Goal: Information Seeking & Learning: Check status

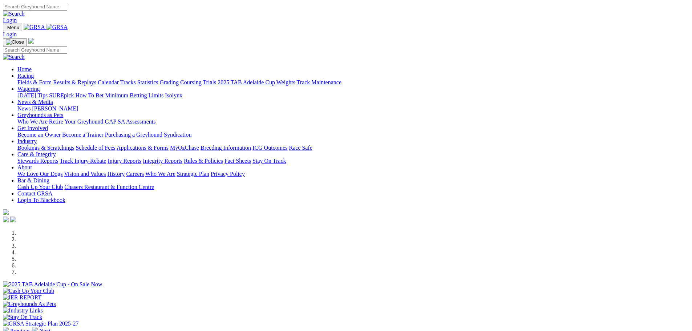
click at [96, 79] on link "Results & Replays" at bounding box center [74, 82] width 43 height 6
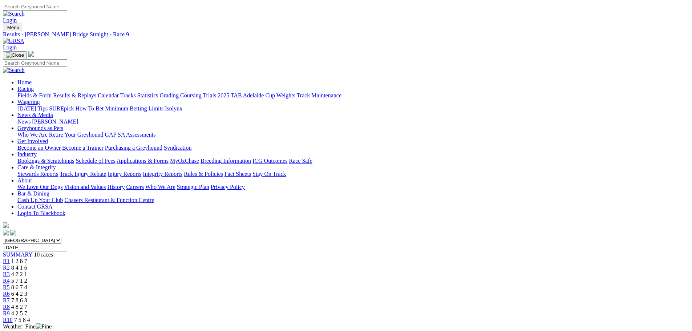
click at [555, 317] on div "R10 7 5 8 4" at bounding box center [346, 320] width 687 height 7
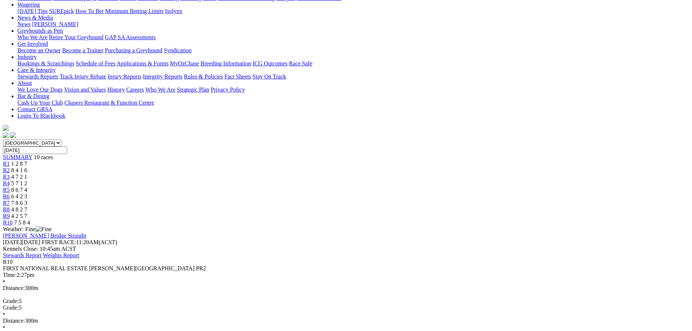
scroll to position [109, 0]
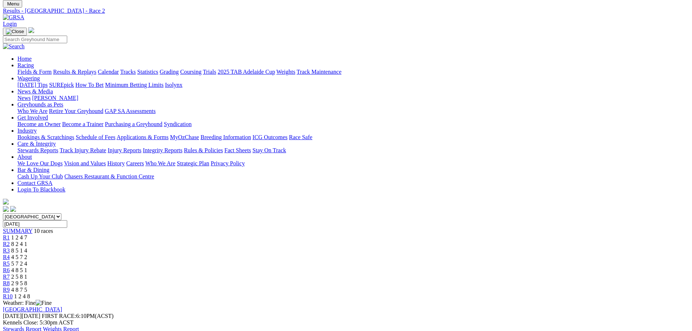
scroll to position [73, 0]
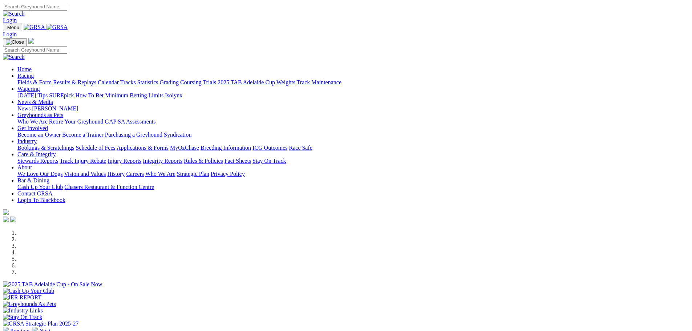
click at [96, 79] on link "Results & Replays" at bounding box center [74, 82] width 43 height 6
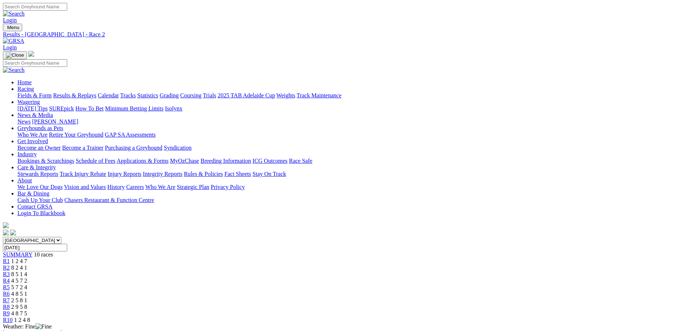
click at [10, 278] on span "R4" at bounding box center [6, 281] width 7 height 6
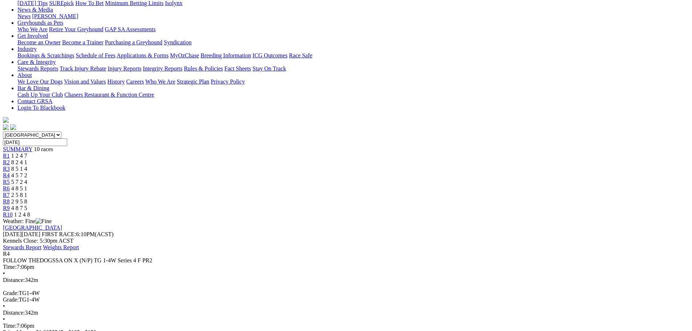
scroll to position [109, 0]
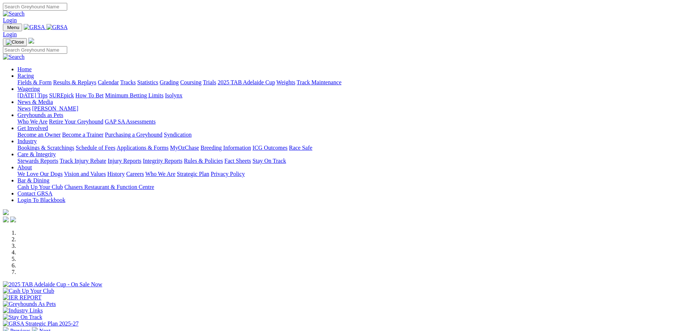
click at [96, 79] on link "Results & Replays" at bounding box center [74, 82] width 43 height 6
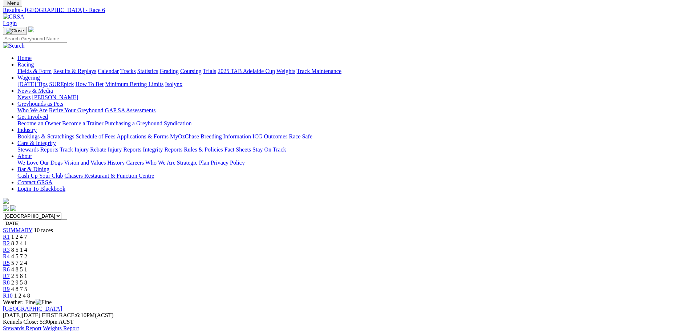
scroll to position [36, 0]
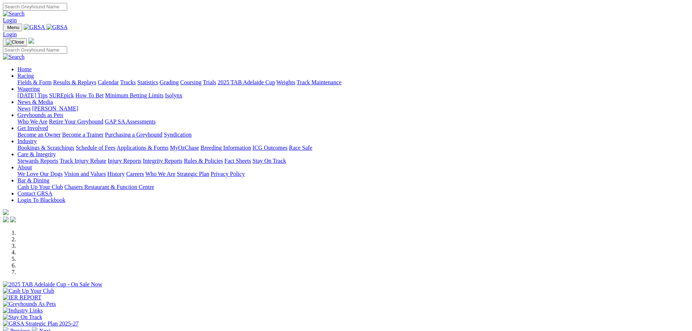
click at [96, 79] on link "Results & Replays" at bounding box center [74, 82] width 43 height 6
